Goal: Task Accomplishment & Management: Complete application form

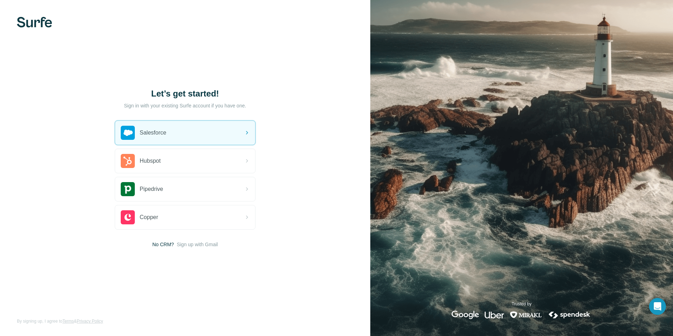
click at [36, 25] on img at bounding box center [34, 22] width 35 height 11
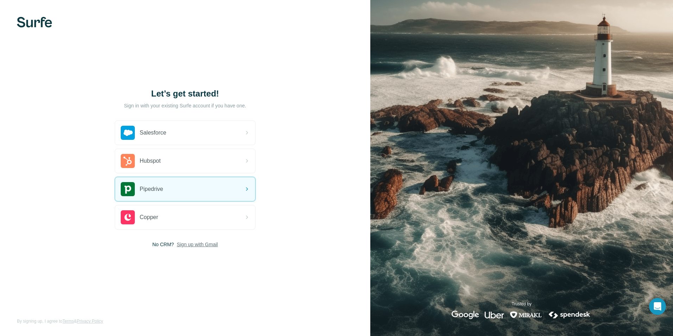
click at [188, 244] on span "Sign up with Gmail" at bounding box center [197, 244] width 41 height 7
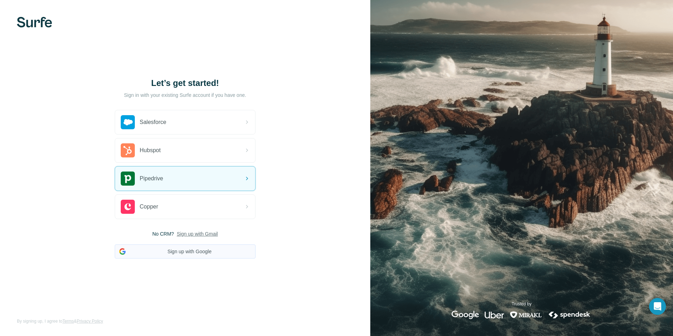
click at [198, 253] on button "Sign up with Google" at bounding box center [185, 251] width 141 height 14
